Goal: Find specific page/section: Find specific page/section

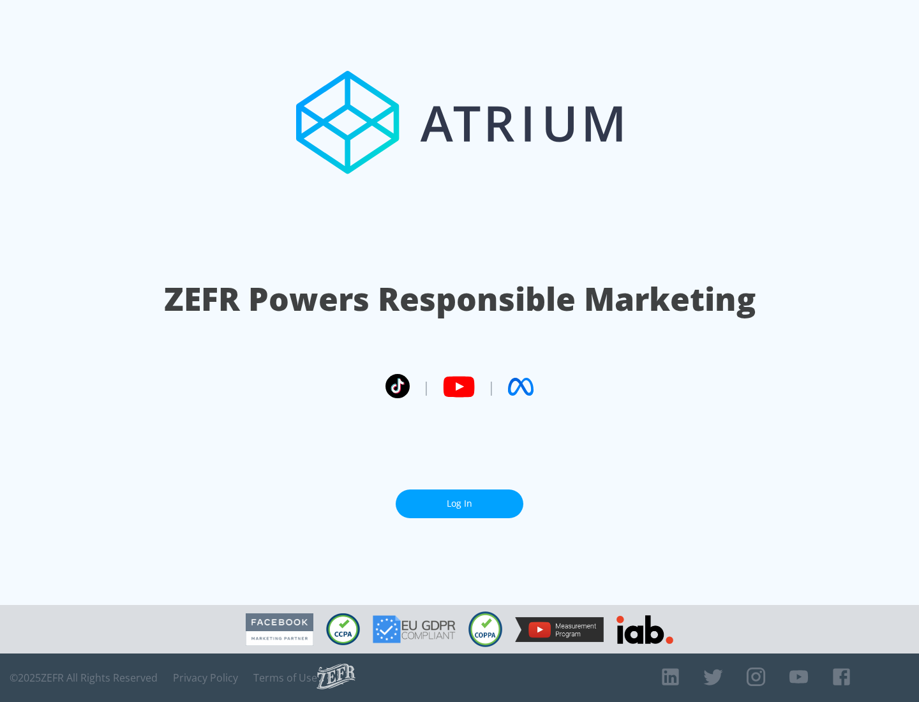
click at [459, 503] on link "Log In" at bounding box center [460, 503] width 128 height 29
